Goal: Information Seeking & Learning: Find specific fact

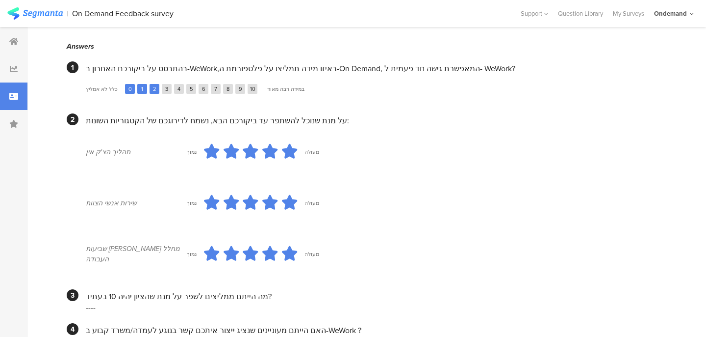
scroll to position [327, 0]
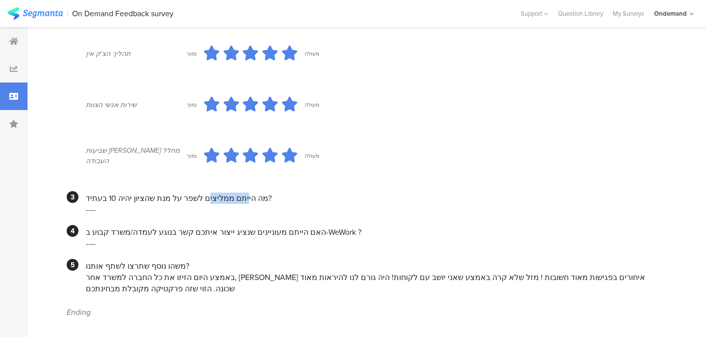
drag, startPoint x: 254, startPoint y: 194, endPoint x: 212, endPoint y: 193, distance: 41.7
click at [212, 194] on div "מה הייתם ממליצים לשפר על מנת שהציון יהיה 10 בעתיד?" at bounding box center [373, 197] width 574 height 11
drag, startPoint x: 272, startPoint y: 225, endPoint x: 246, endPoint y: 222, distance: 26.6
click at [246, 226] on div "האם הייתם מעוניינים שנציג ייצור איתכם קשר בנוגע לעמדה/משרד קבוע ב-WeWork ?" at bounding box center [373, 231] width 574 height 11
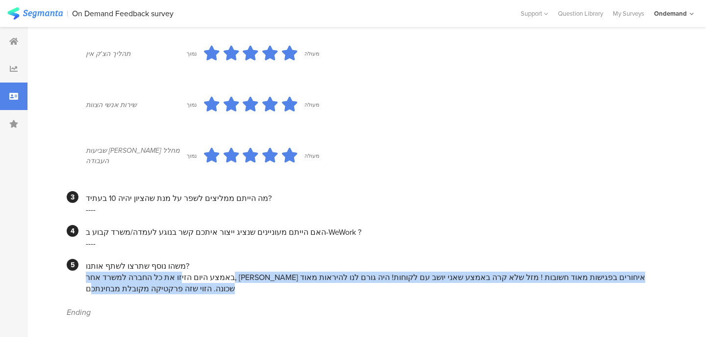
drag, startPoint x: 608, startPoint y: 268, endPoint x: 457, endPoint y: 274, distance: 151.7
click at [457, 274] on div "באמצע היום הזיזו את כל החברה למשרד אחר, [PERSON_NAME] איחורים בפגישות מאוד חשוב…" at bounding box center [373, 282] width 574 height 23
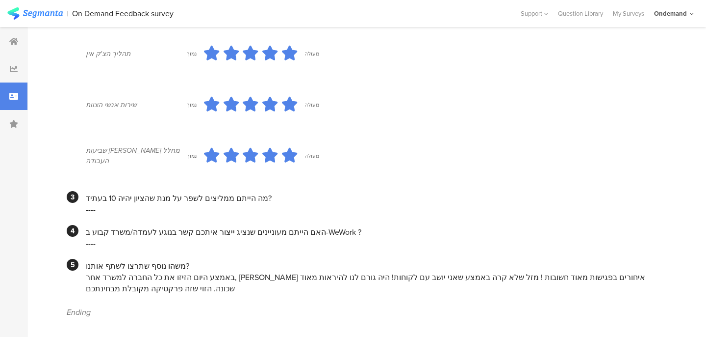
click at [437, 271] on div "באמצע היום הזיזו את כל החברה למשרד אחר, [PERSON_NAME] איחורים בפגישות מאוד חשוב…" at bounding box center [373, 282] width 574 height 23
drag, startPoint x: 437, startPoint y: 270, endPoint x: 222, endPoint y: 274, distance: 214.9
click at [222, 274] on div "באמצע היום הזיזו את כל החברה למשרד אחר, [PERSON_NAME] איחורים בפגישות מאוד חשוב…" at bounding box center [373, 282] width 574 height 23
click at [264, 274] on div "באמצע היום הזיזו את כל החברה למשרד אחר, [PERSON_NAME] איחורים בפגישות מאוד חשוב…" at bounding box center [373, 282] width 574 height 23
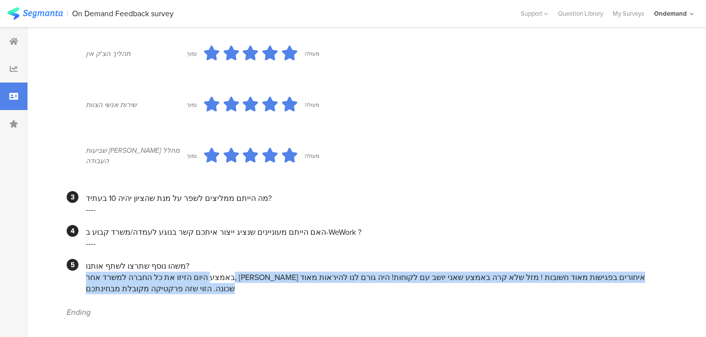
click at [264, 274] on div "באמצע היום הזיזו את כל החברה למשרד אחר, [PERSON_NAME] איחורים בפגישות מאוד חשוב…" at bounding box center [373, 282] width 574 height 23
click at [209, 275] on div "באמצע היום הזיזו את כל החברה למשרד אחר, [PERSON_NAME] איחורים בפגישות מאוד חשוב…" at bounding box center [373, 282] width 574 height 23
drag, startPoint x: 224, startPoint y: 284, endPoint x: 223, endPoint y: 260, distance: 24.5
click at [223, 260] on div "משהו נוסף שתרצו לשתף אותנו? באמצע היום הזיזו את כל החברה למשרד אחר, [PERSON_NAM…" at bounding box center [373, 276] width 574 height 35
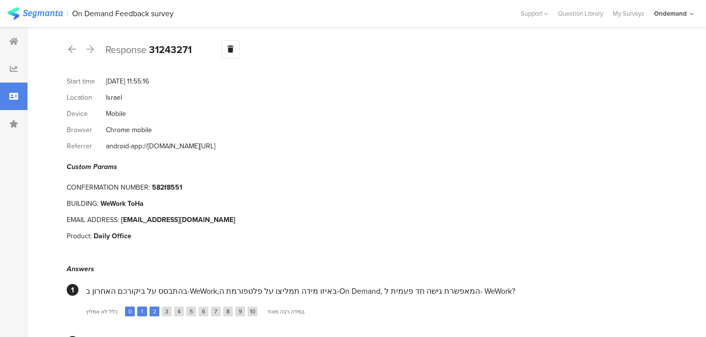
scroll to position [0, 0]
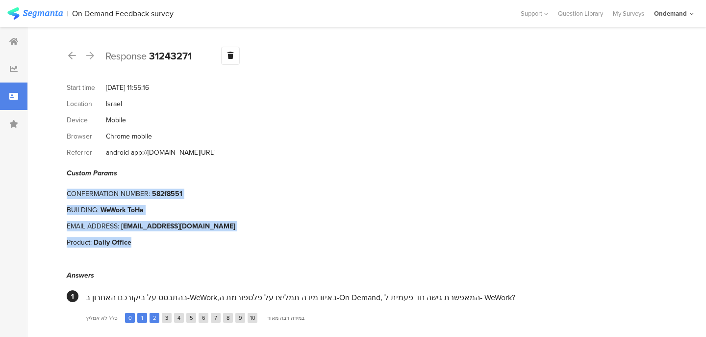
drag, startPoint x: 164, startPoint y: 240, endPoint x: 115, endPoint y: 180, distance: 77.7
click at [115, 180] on section "Custom Params CONFERMATION NUMBER: 582f8551 BUILDING: WeWork ToHa EMAIL ADDRESS…" at bounding box center [363, 209] width 593 height 82
copy section "CONFERMATION NUMBER: 582f8551 BUILDING: WeWork ToHa EMAIL ADDRESS: [EMAIL_ADDRE…"
